Goal: Information Seeking & Learning: Learn about a topic

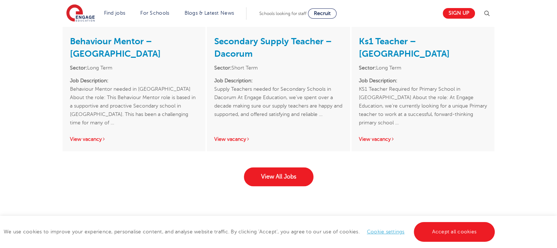
scroll to position [1189, 0]
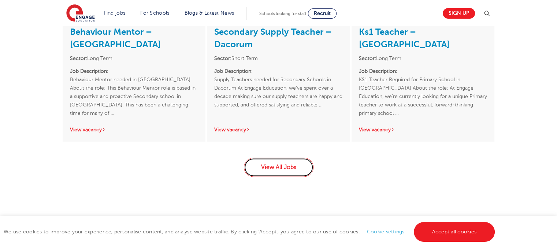
click at [279, 167] on link "View All Jobs" at bounding box center [279, 167] width 70 height 19
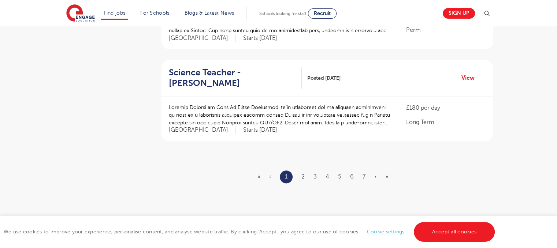
scroll to position [868, 0]
click at [302, 175] on link "2" at bounding box center [302, 178] width 3 height 7
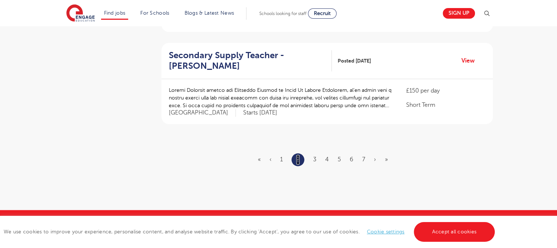
scroll to position [899, 0]
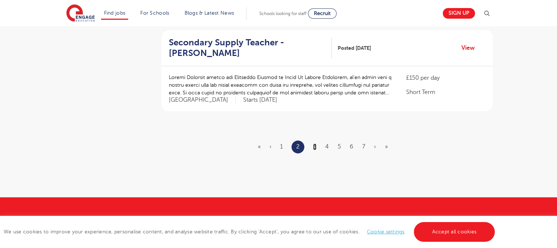
click at [314, 144] on link "3" at bounding box center [314, 147] width 3 height 7
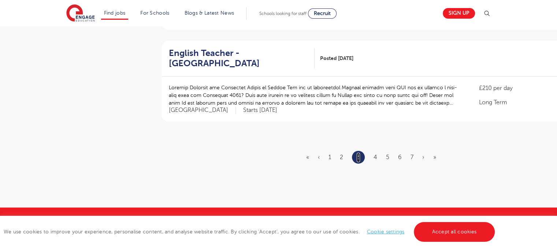
scroll to position [0, 0]
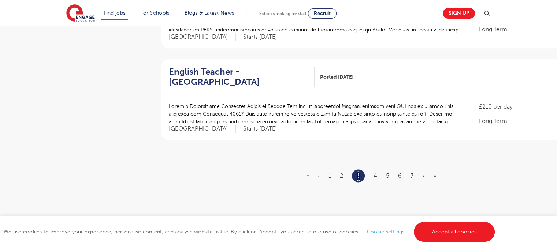
scroll to position [898, 0]
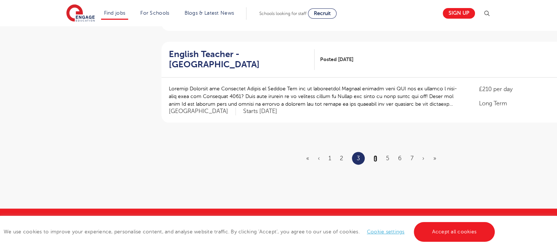
click at [375, 155] on link "4" at bounding box center [375, 158] width 4 height 7
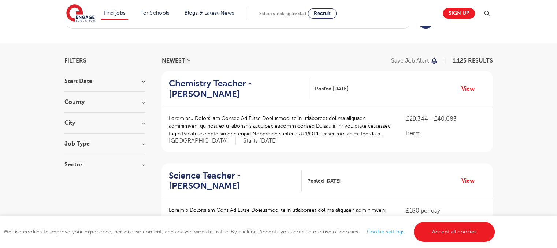
scroll to position [59, 0]
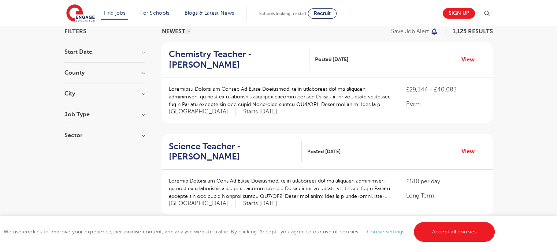
click at [555, 243] on div "We use cookies to improve your experience, personalise content, and analyse web…" at bounding box center [278, 232] width 557 height 32
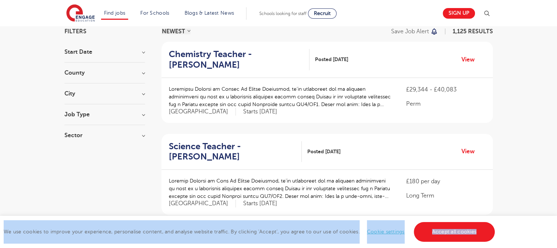
drag, startPoint x: 555, startPoint y: 243, endPoint x: 557, endPoint y: 248, distance: 4.8
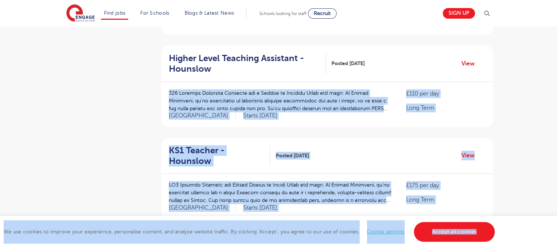
scroll to position [244, 0]
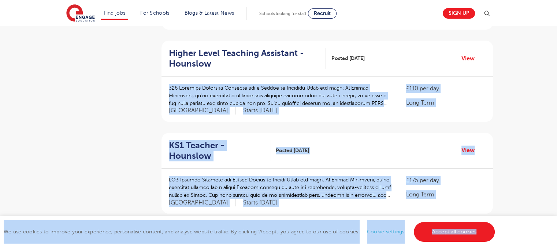
click at [246, 139] on div "KS1 Teacher - Hounslow Posted 03/10/25 View" at bounding box center [326, 151] width 331 height 36
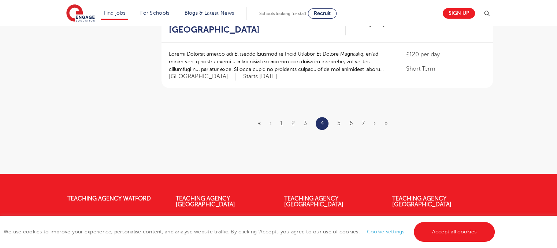
scroll to position [937, 0]
